Goal: Task Accomplishment & Management: Manage account settings

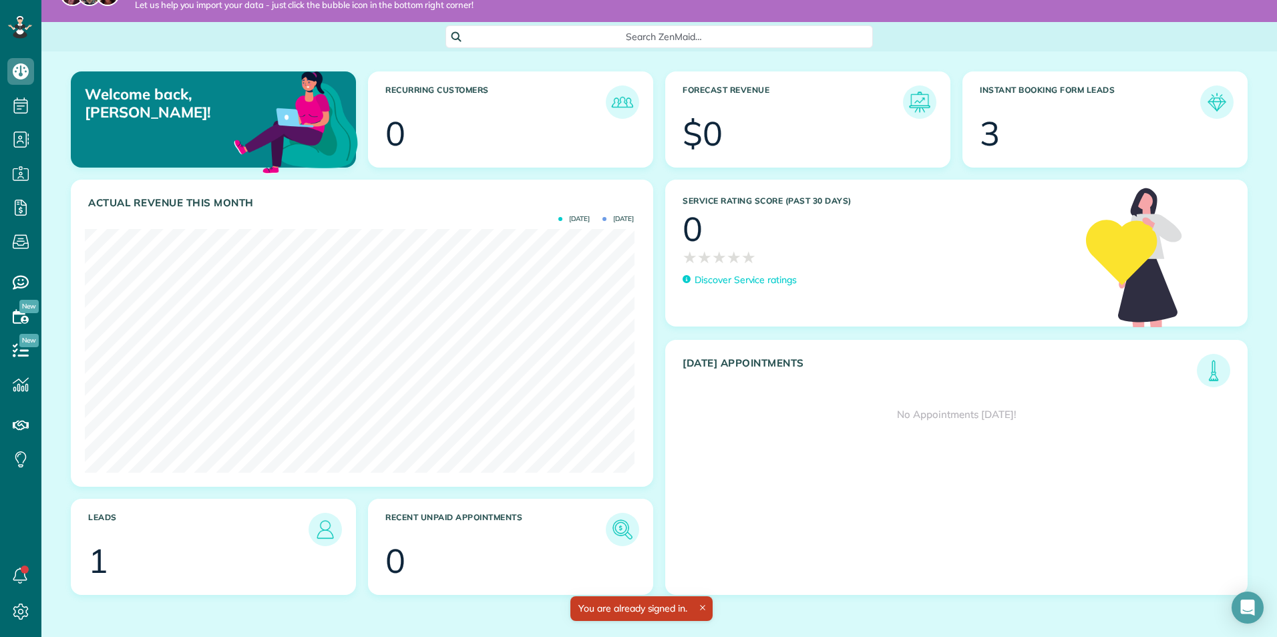
scroll to position [31, 0]
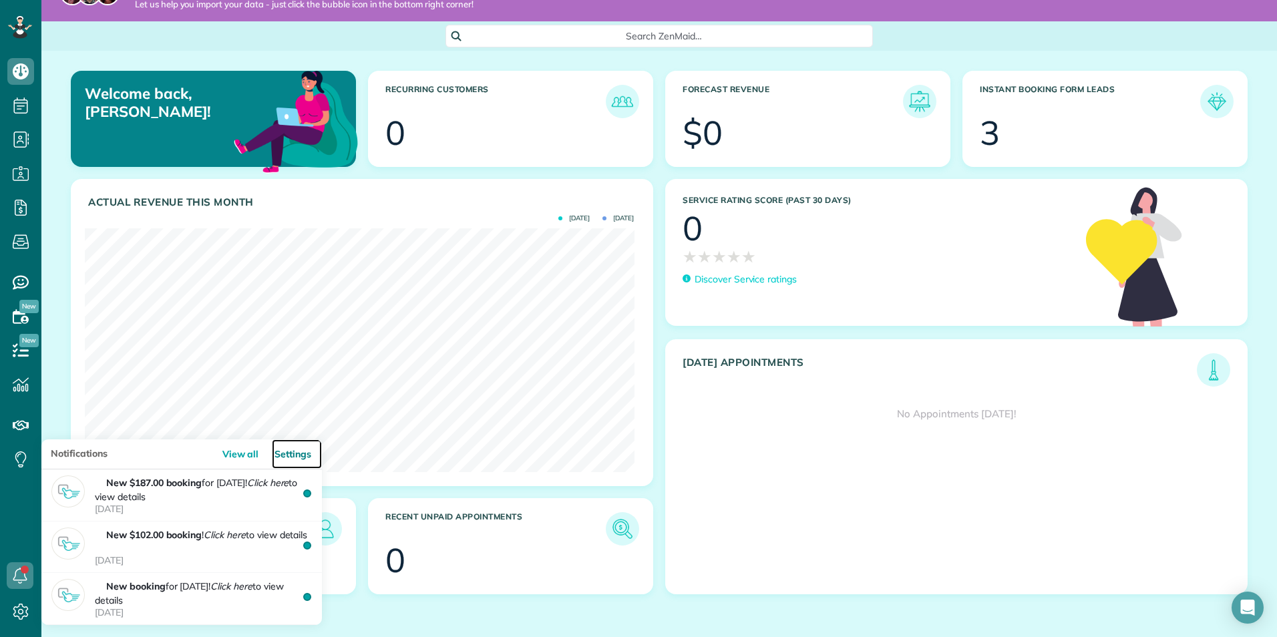
drag, startPoint x: 310, startPoint y: 491, endPoint x: 286, endPoint y: 449, distance: 48.4
click at [286, 449] on link "Settings" at bounding box center [297, 454] width 50 height 30
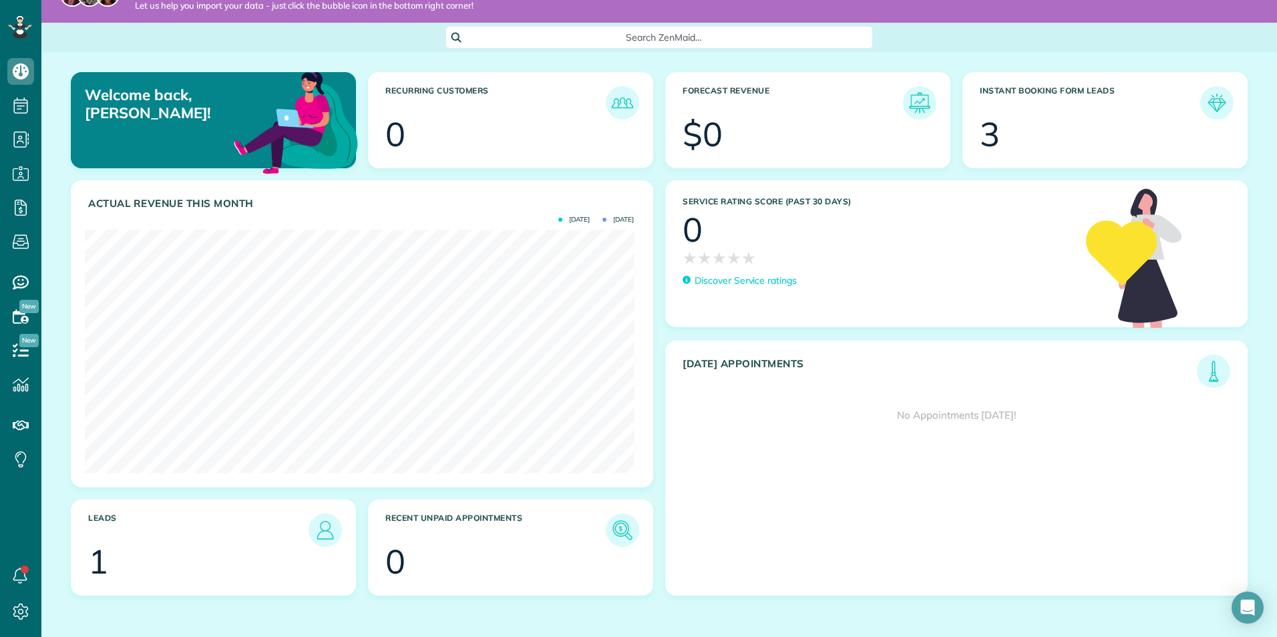
scroll to position [31, 0]
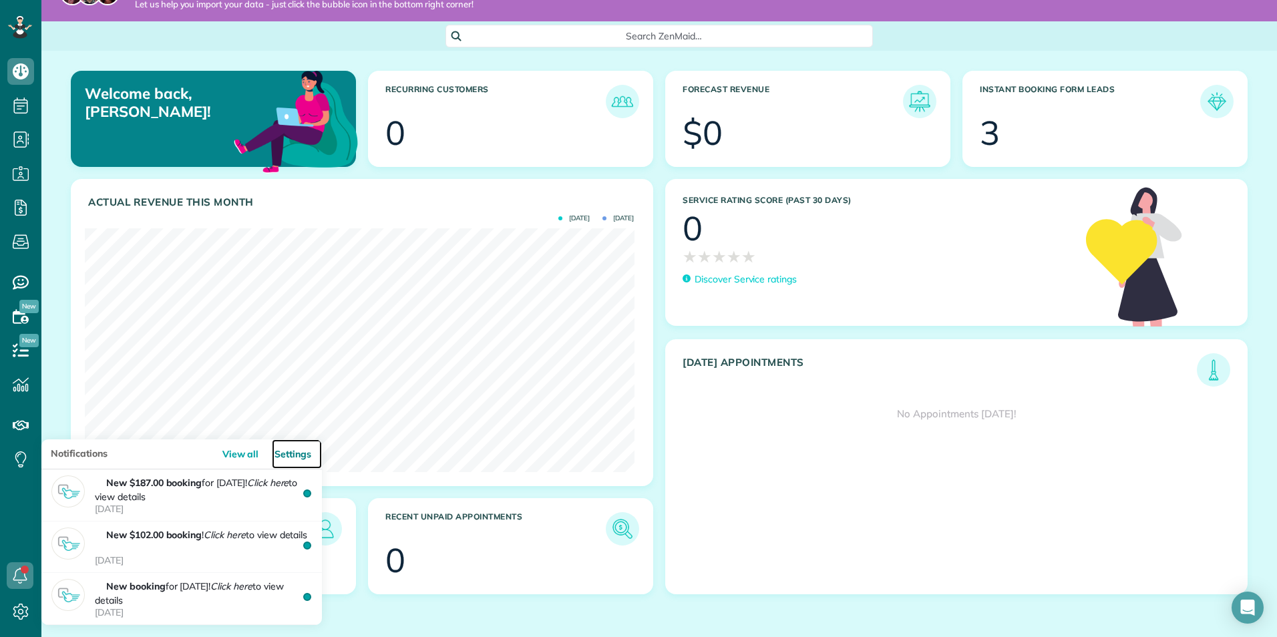
click at [287, 451] on link "Settings" at bounding box center [297, 454] width 50 height 30
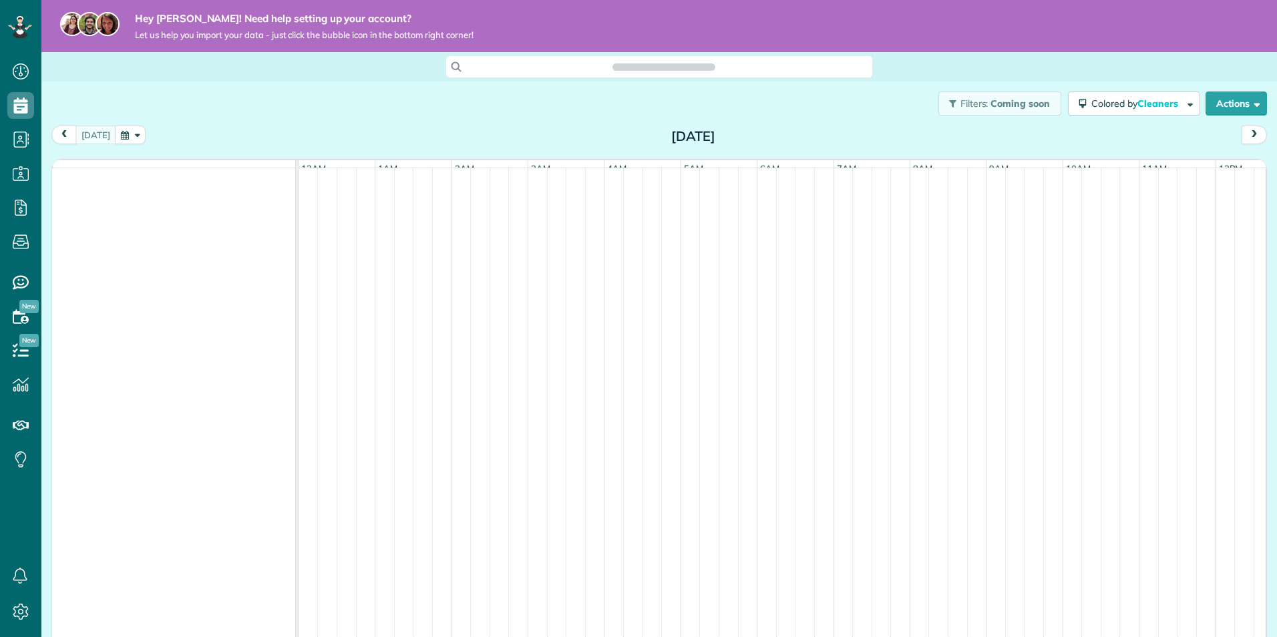
scroll to position [0, 459]
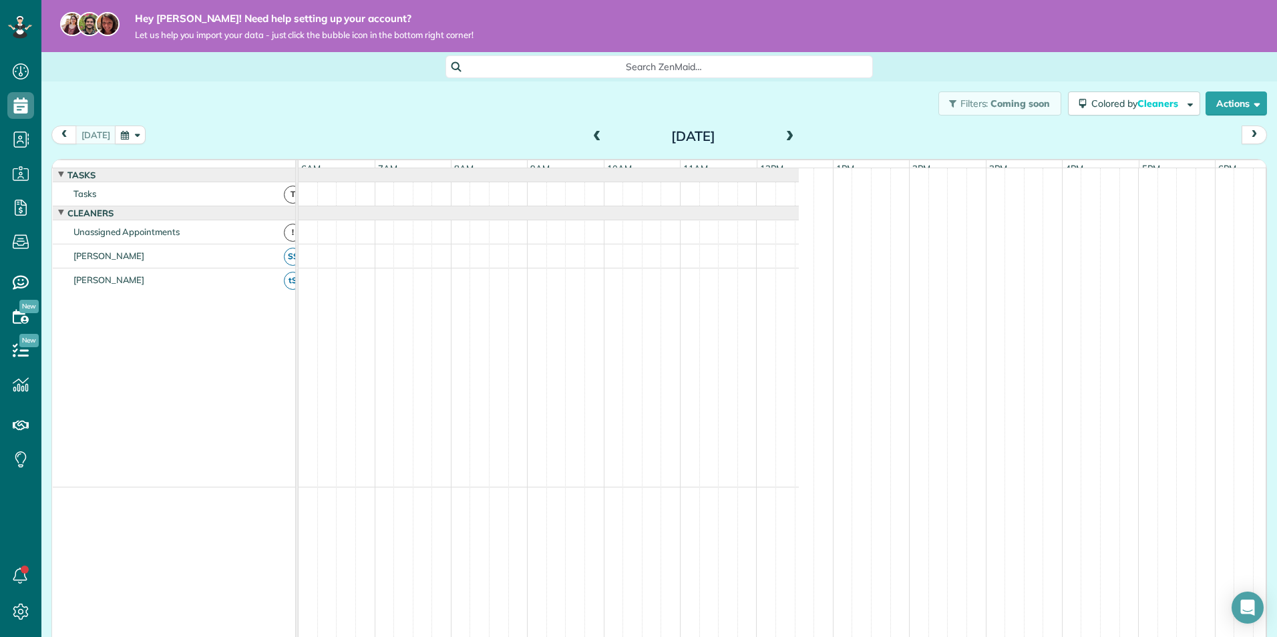
drag, startPoint x: 136, startPoint y: 266, endPoint x: 237, endPoint y: 270, distance: 100.9
click at [218, 268] on div "[PERSON_NAME]" at bounding box center [179, 255] width 253 height 23
click at [300, 264] on div at bounding box center [319, 255] width 959 height 23
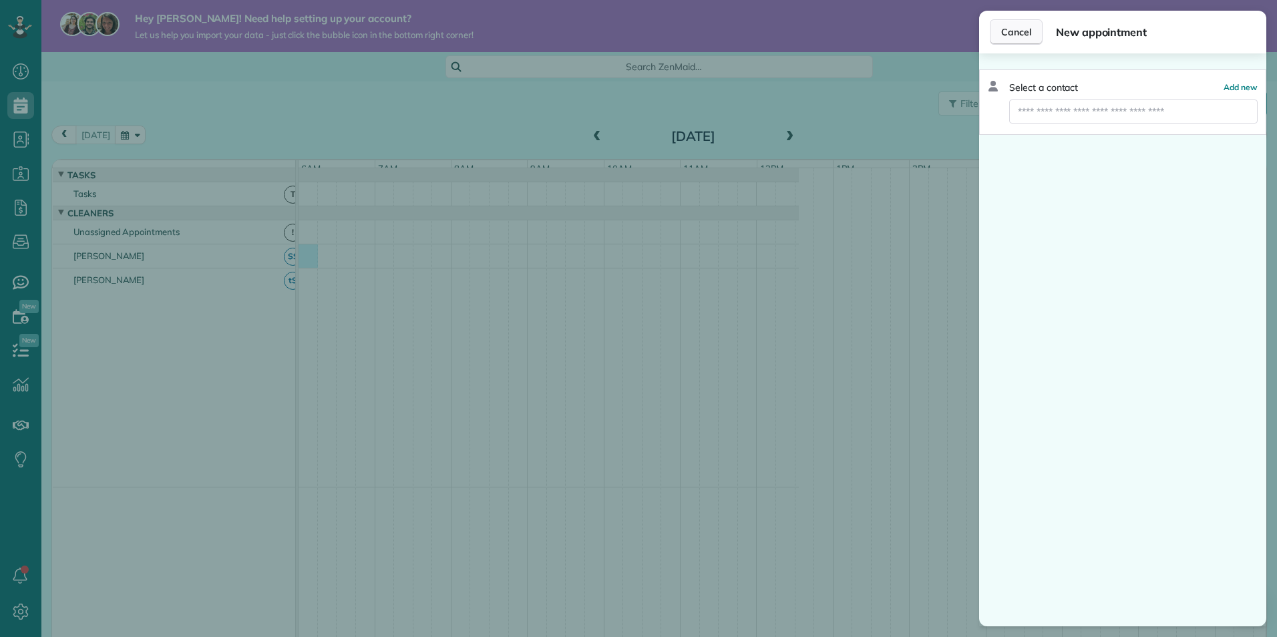
click at [1016, 27] on span "Cancel" at bounding box center [1016, 31] width 30 height 13
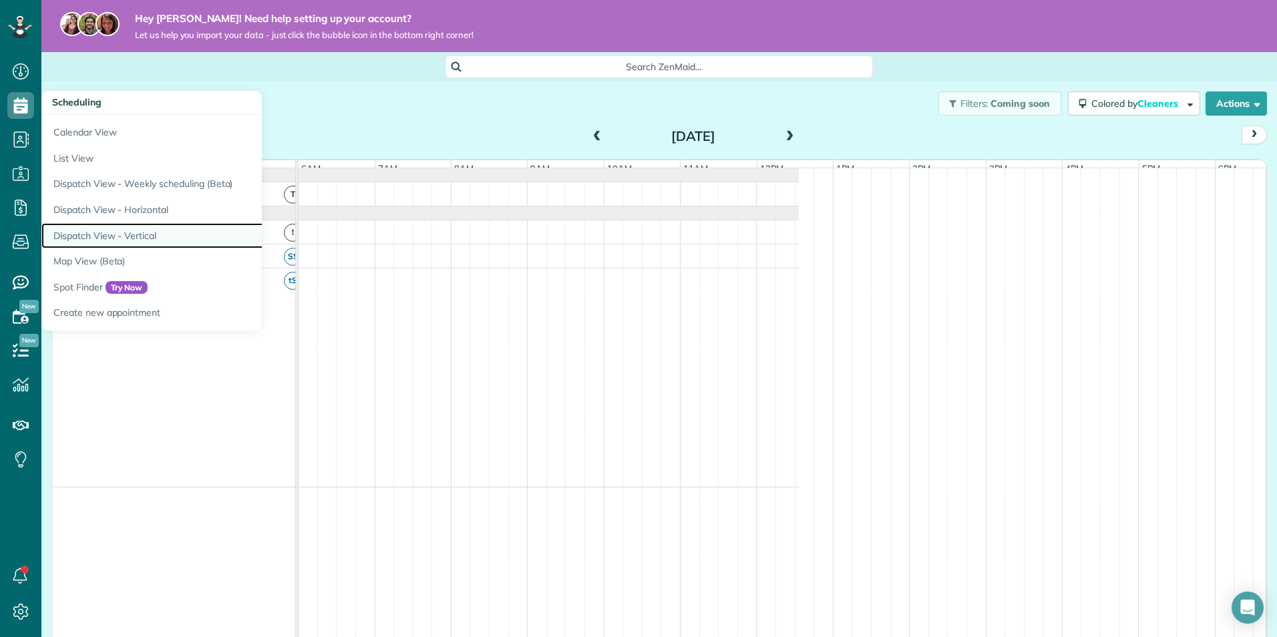
click at [146, 238] on link "Dispatch View - Vertical" at bounding box center [208, 236] width 334 height 26
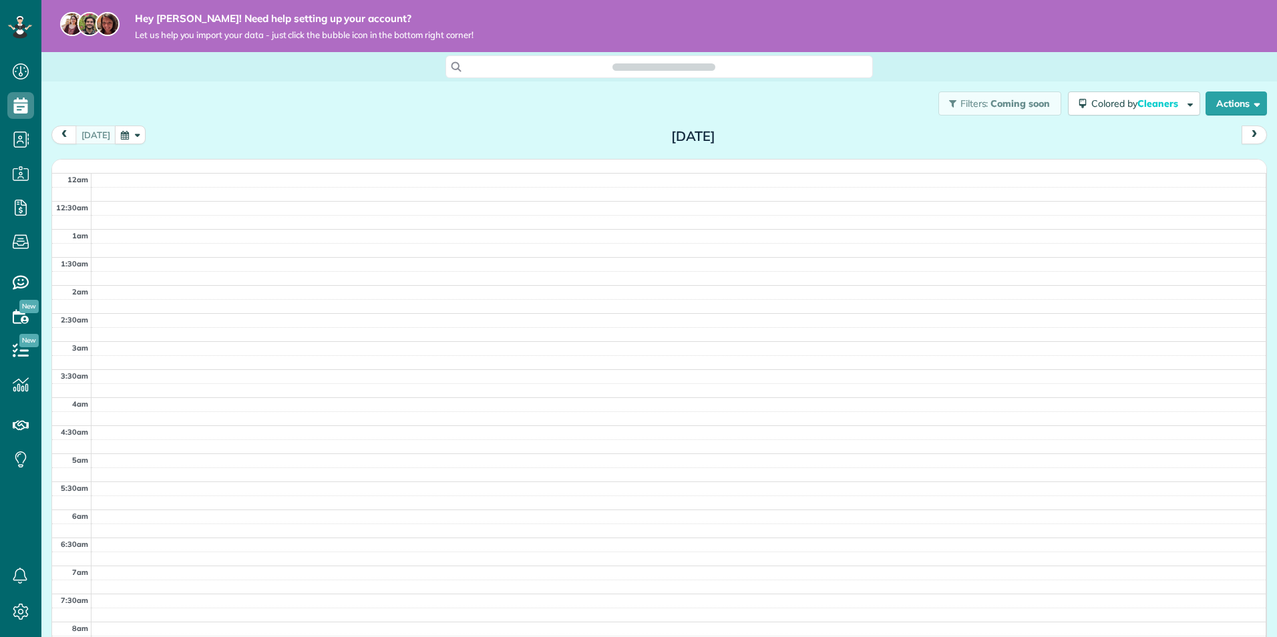
scroll to position [337, 0]
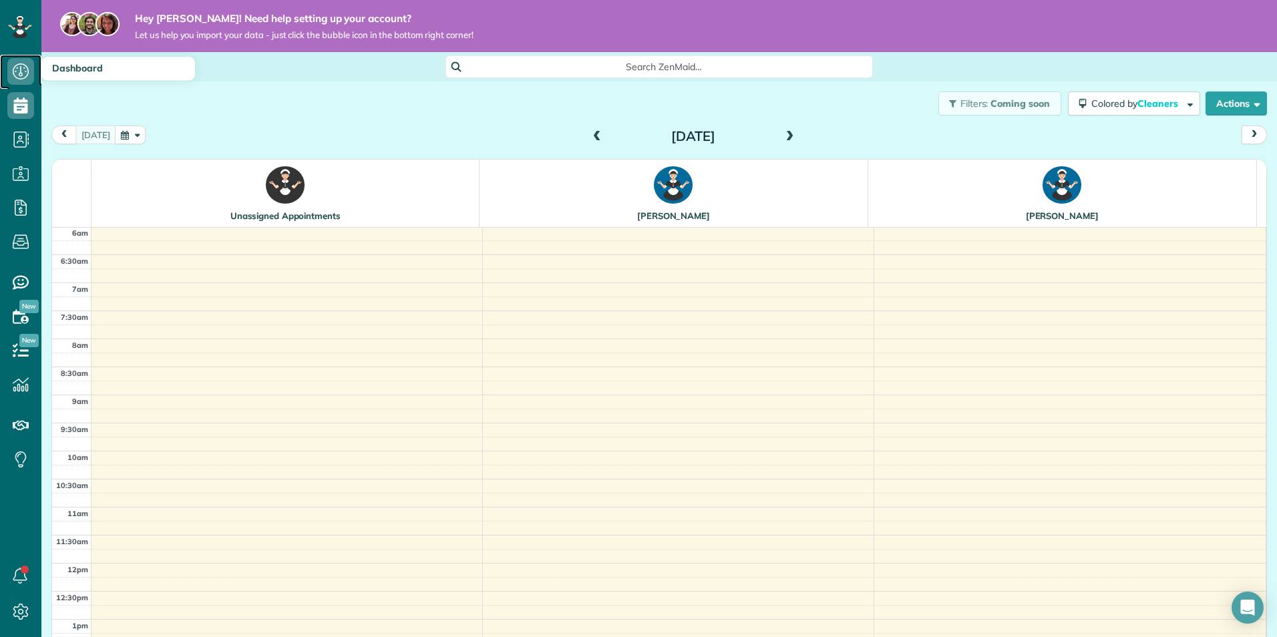
click at [11, 69] on icon at bounding box center [20, 71] width 27 height 27
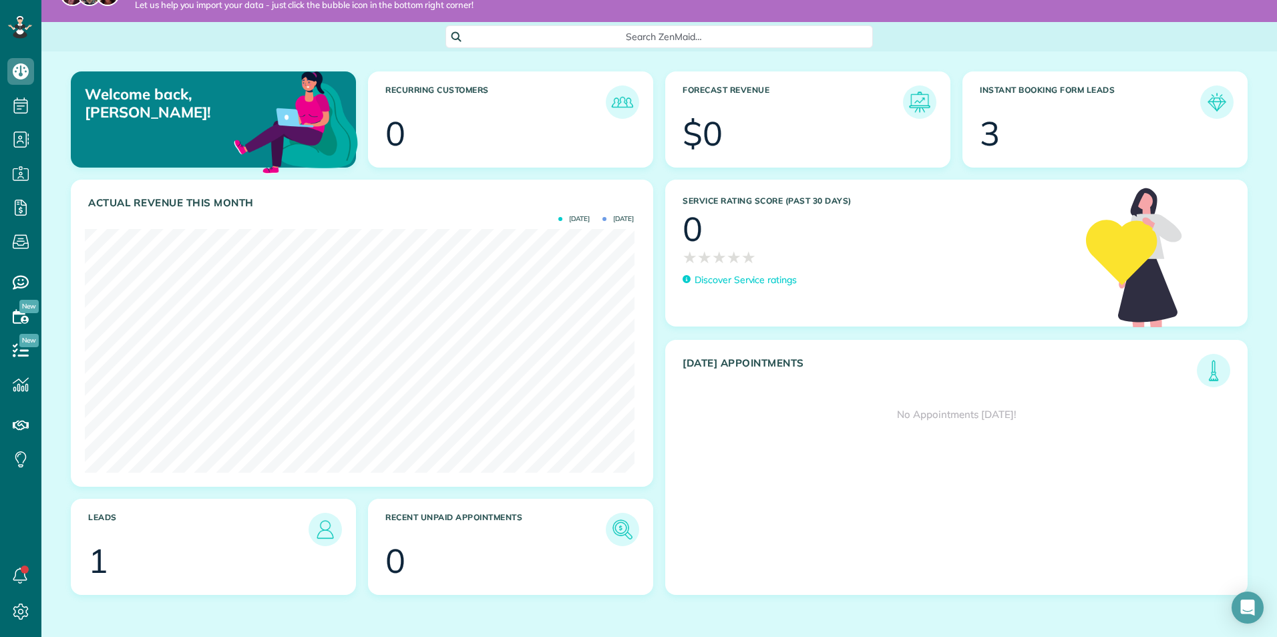
scroll to position [31, 0]
click at [320, 521] on img at bounding box center [325, 528] width 31 height 31
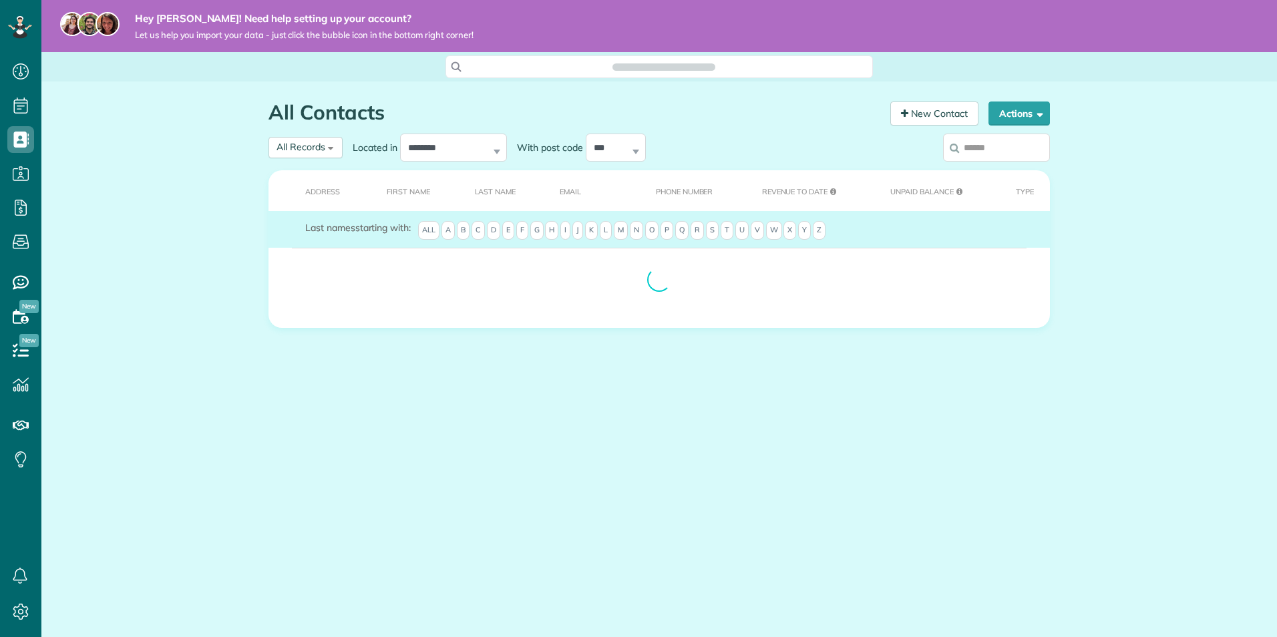
scroll to position [6, 6]
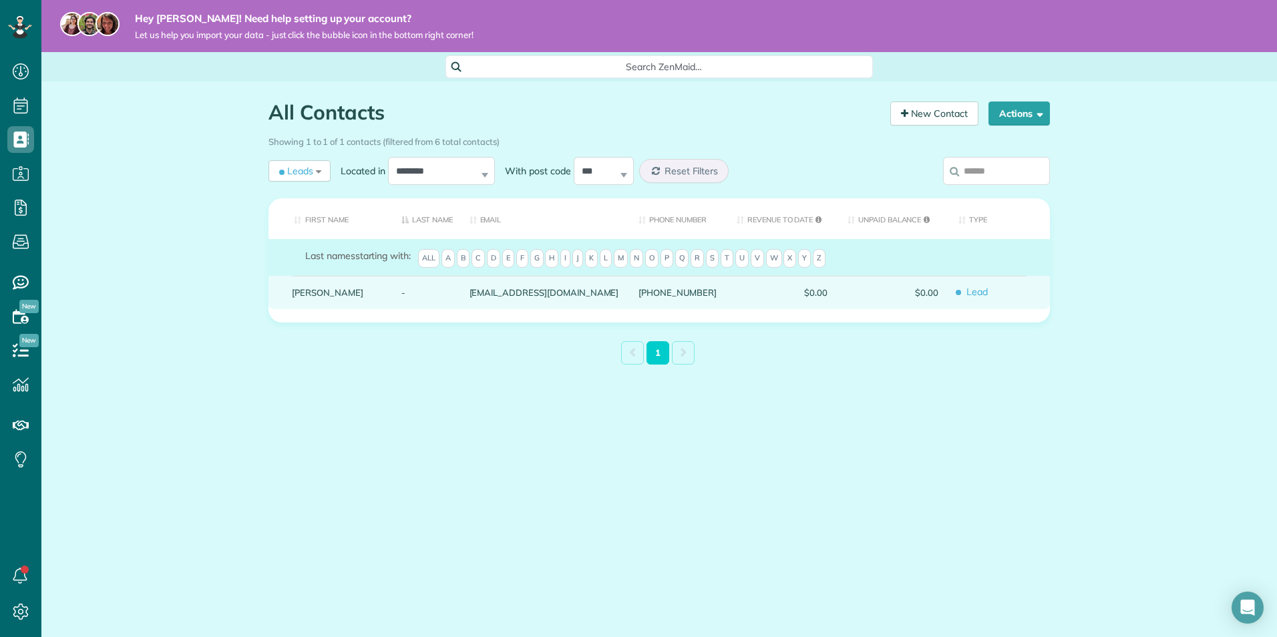
click at [758, 301] on div "$0.00" at bounding box center [781, 292] width 111 height 33
drag, startPoint x: 758, startPoint y: 301, endPoint x: 707, endPoint y: 290, distance: 52.0
click at [736, 290] on span "$0.00" at bounding box center [781, 292] width 91 height 9
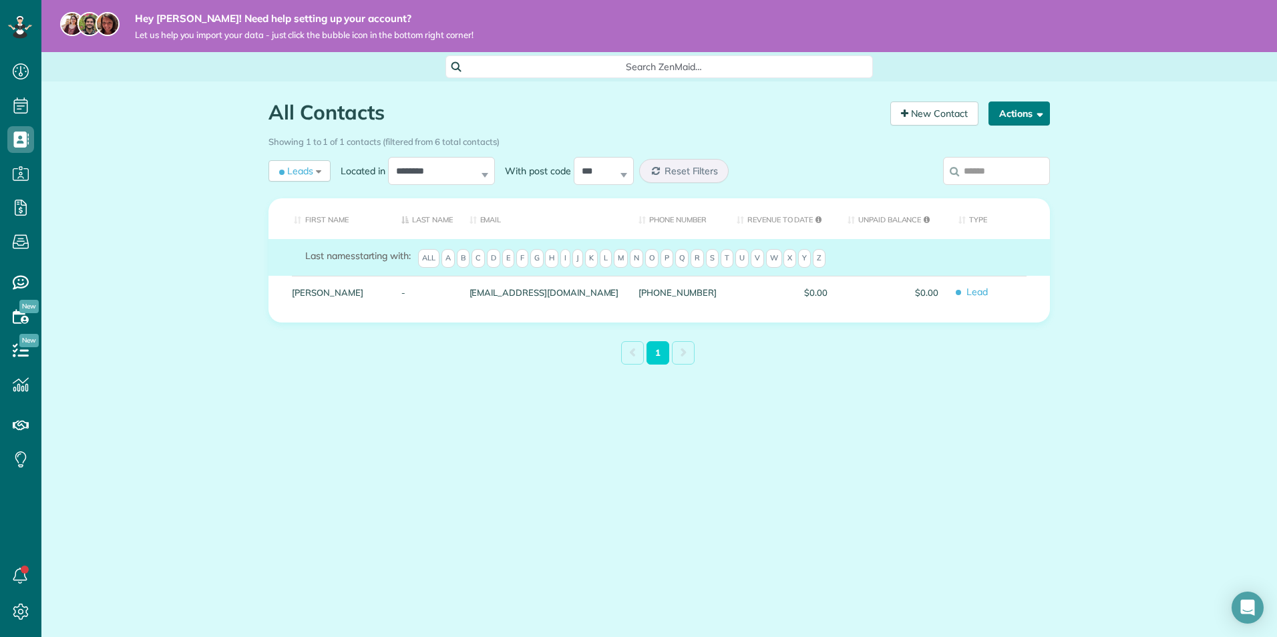
click at [1040, 113] on span "button" at bounding box center [1037, 113] width 10 height 10
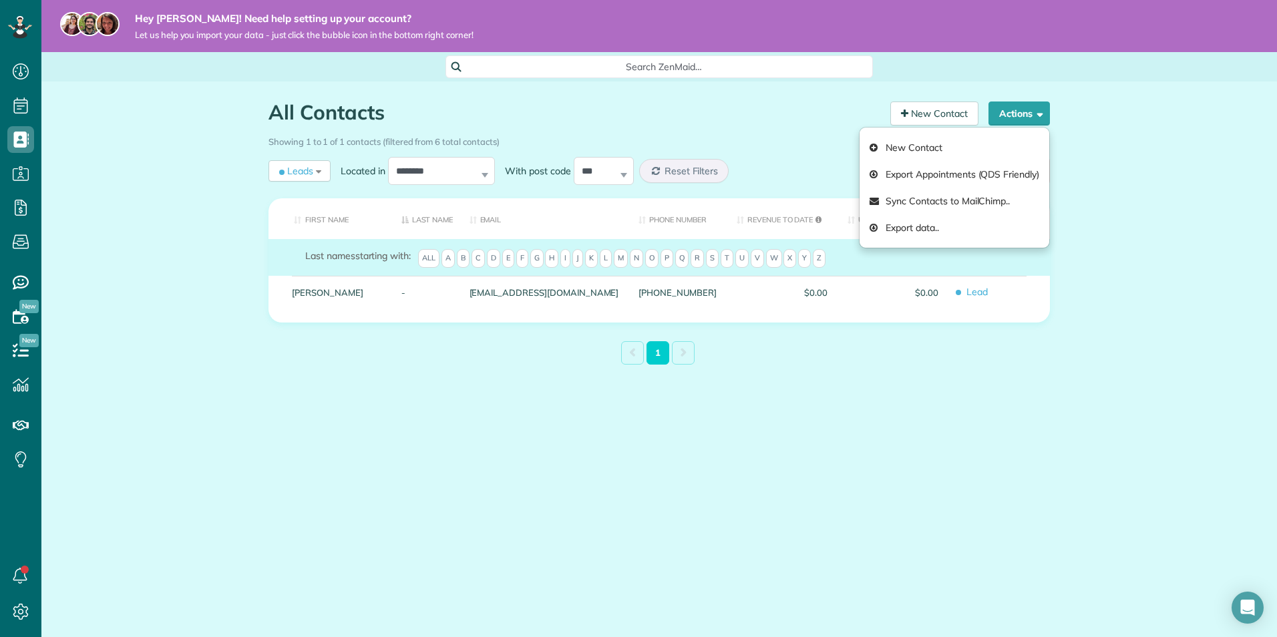
click at [684, 108] on h1 "All Contacts" at bounding box center [574, 112] width 612 height 22
